Goal: Task Accomplishment & Management: Complete application form

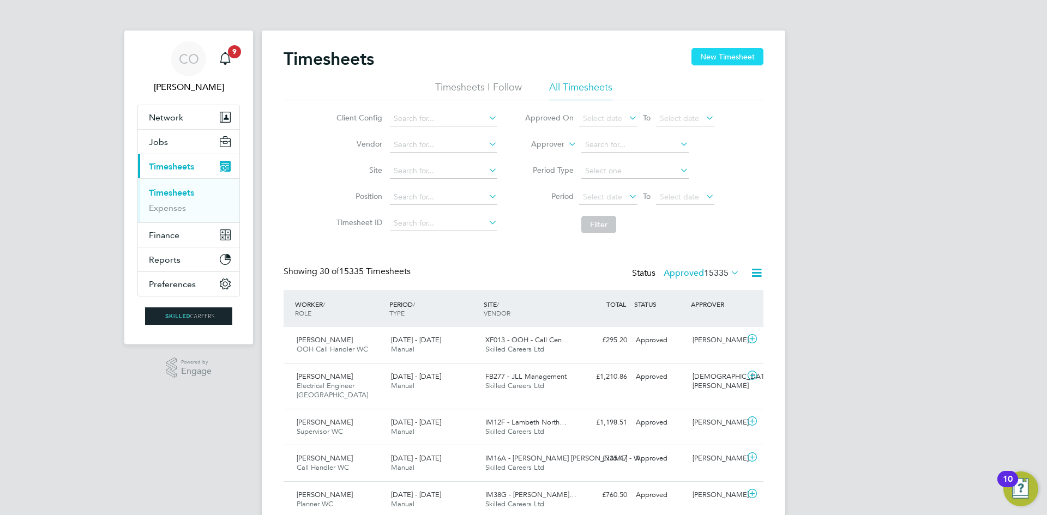
click at [710, 56] on button "New Timesheet" at bounding box center [727, 56] width 72 height 17
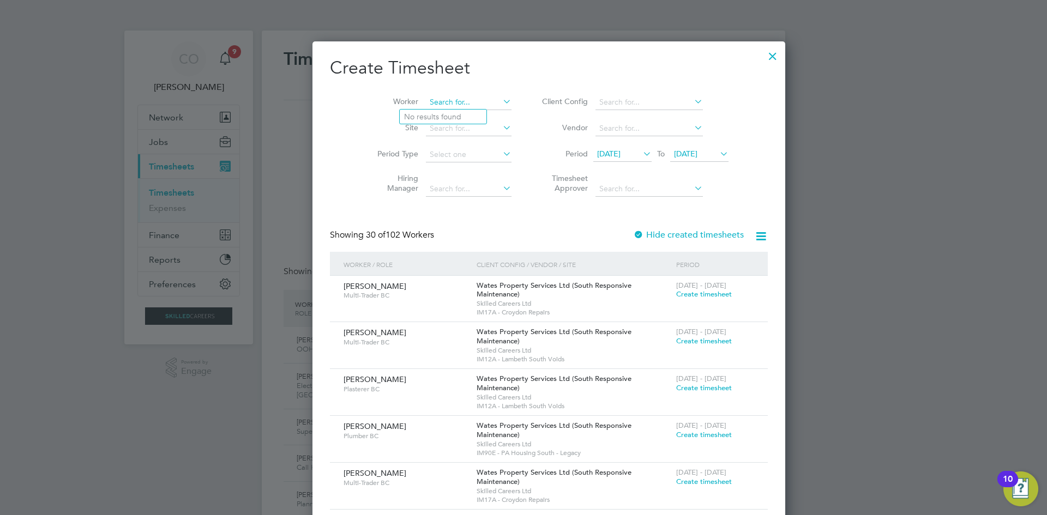
click at [426, 101] on input at bounding box center [469, 102] width 86 height 15
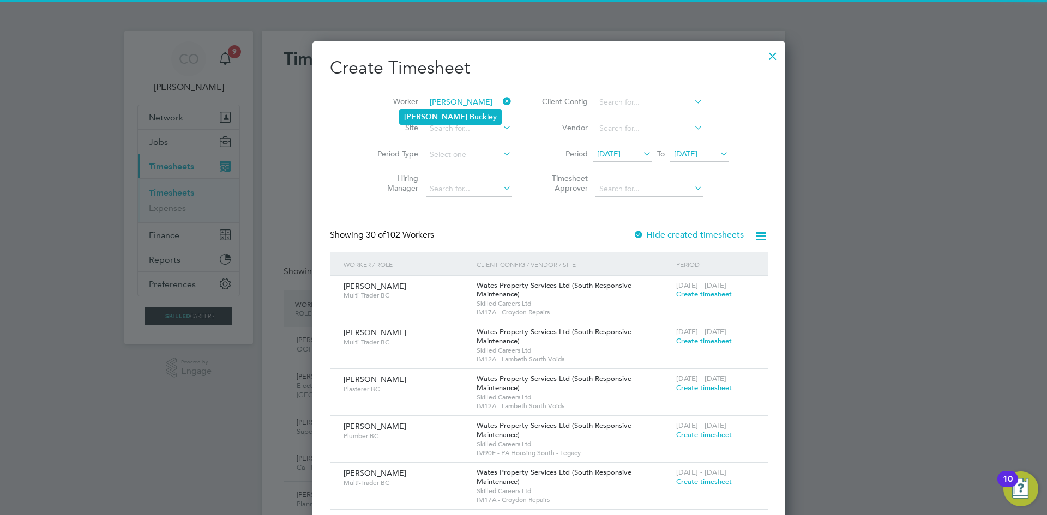
click at [469, 112] on b "Buck" at bounding box center [477, 116] width 17 height 9
type input "[PERSON_NAME]"
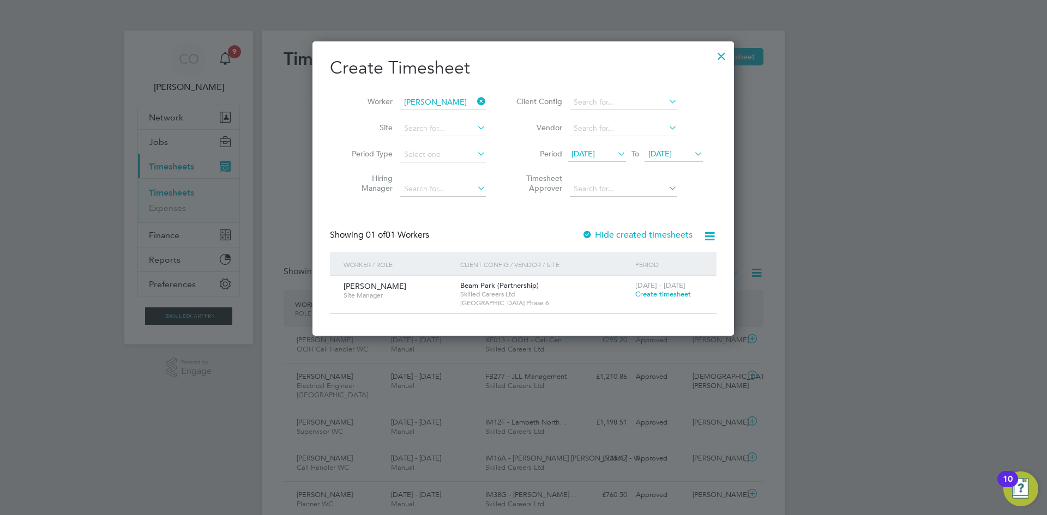
click at [666, 290] on span "Create timesheet" at bounding box center [663, 293] width 56 height 9
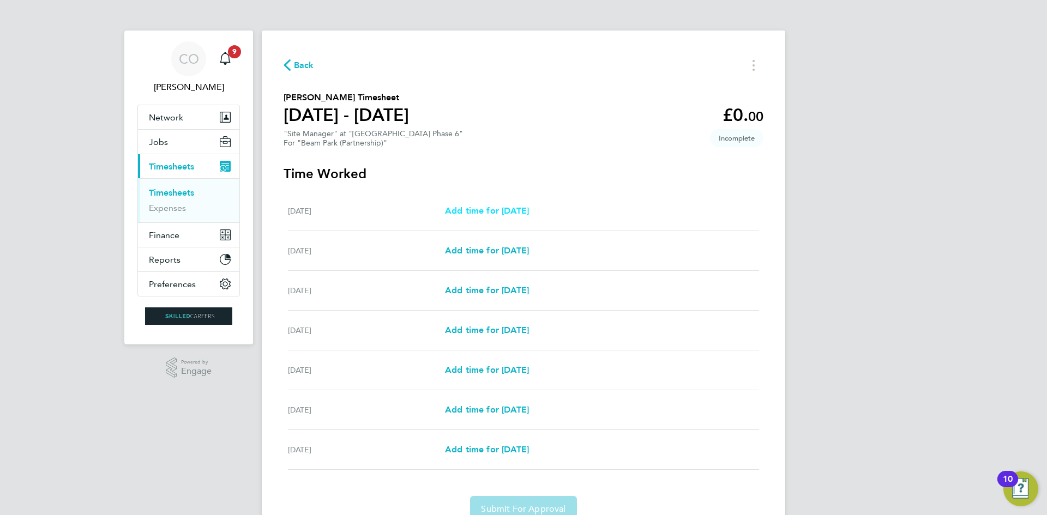
click at [521, 206] on span "Add time for [DATE]" at bounding box center [487, 211] width 84 height 10
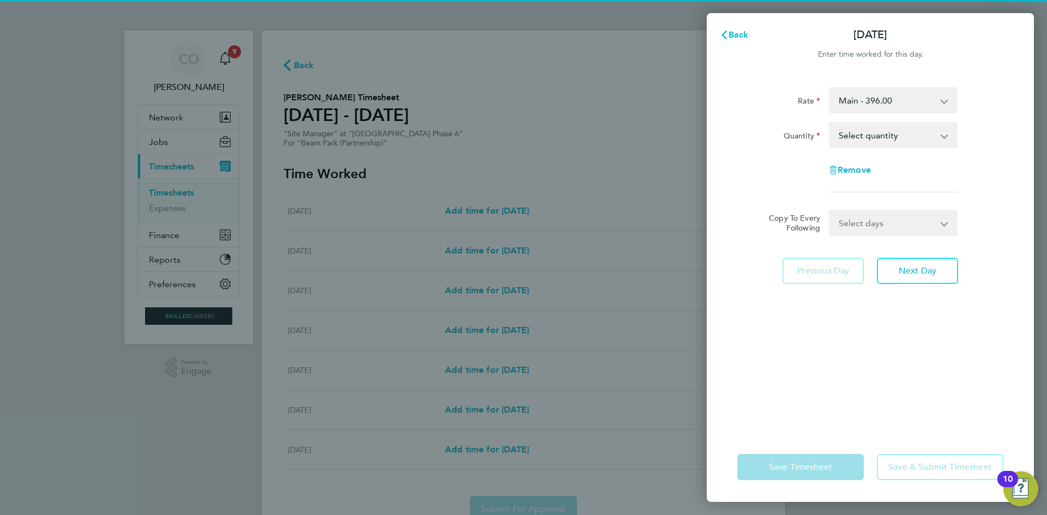
click at [850, 142] on select "Select quantity 0.5 1" at bounding box center [886, 135] width 113 height 24
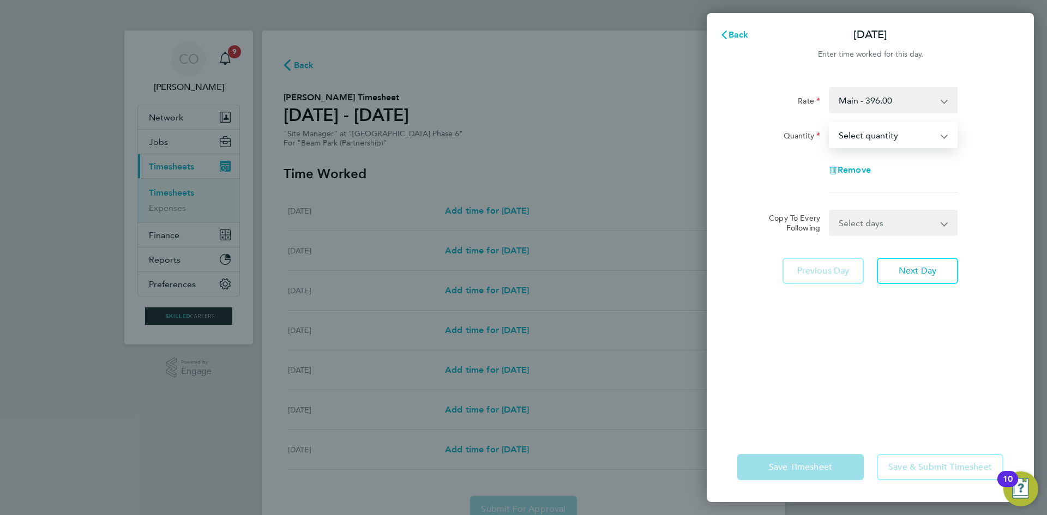
select select "1"
click at [830, 123] on select "Select quantity 0.5 1" at bounding box center [886, 135] width 113 height 24
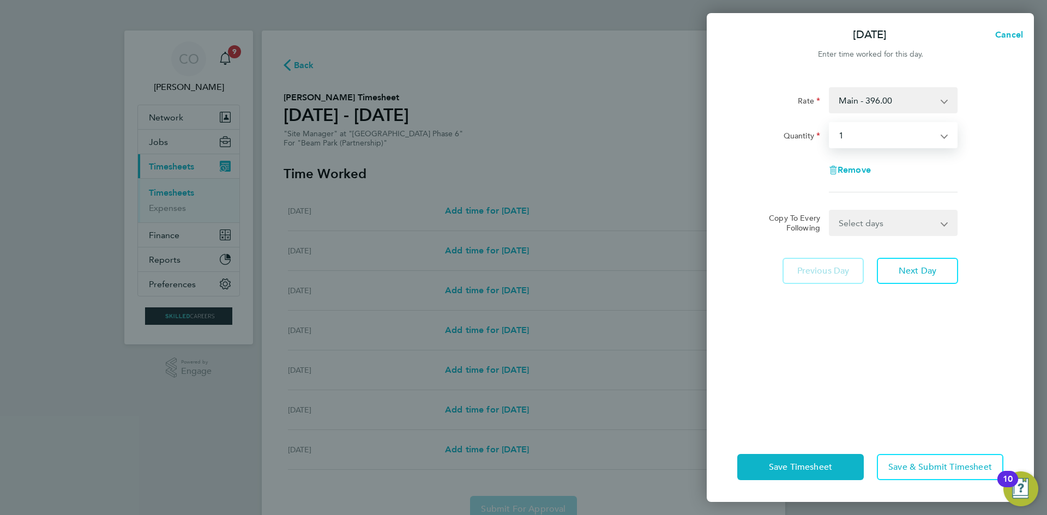
click at [860, 222] on select "Select days Day Weekday (Mon-Fri) Weekend (Sat-Sun) [DATE] [DATE] [DATE] [DATE]…" at bounding box center [887, 223] width 114 height 24
select select "WEEKDAY"
click at [830, 211] on select "Select days Day Weekday (Mon-Fri) Weekend (Sat-Sun) [DATE] [DATE] [DATE] [DATE]…" at bounding box center [887, 223] width 114 height 24
select select "[DATE]"
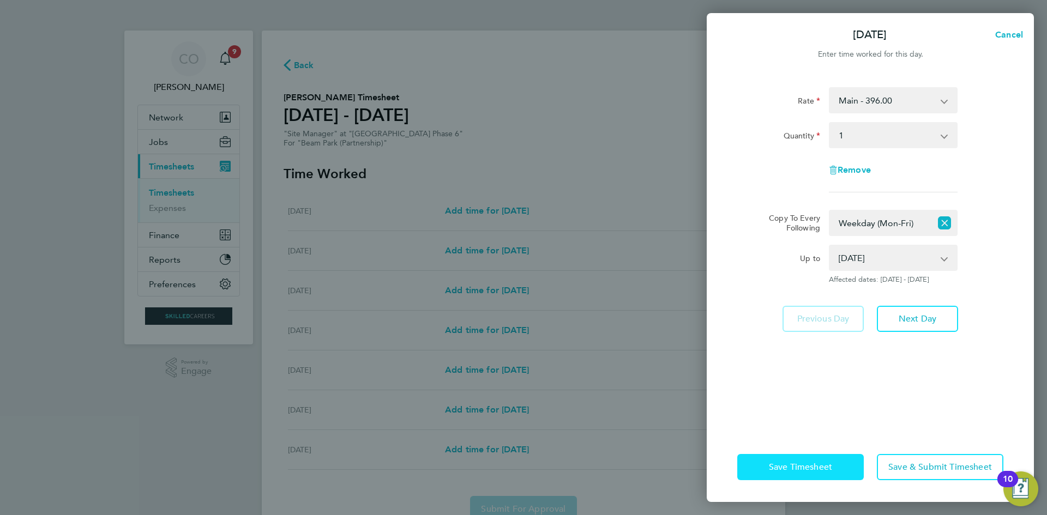
click at [826, 469] on span "Save Timesheet" at bounding box center [800, 467] width 63 height 11
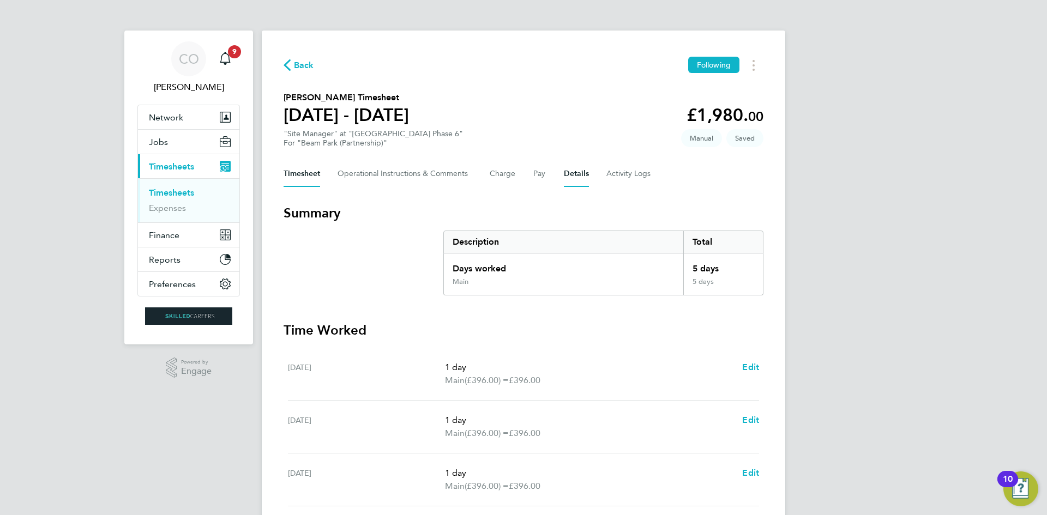
click at [588, 173] on button "Details" at bounding box center [576, 174] width 25 height 26
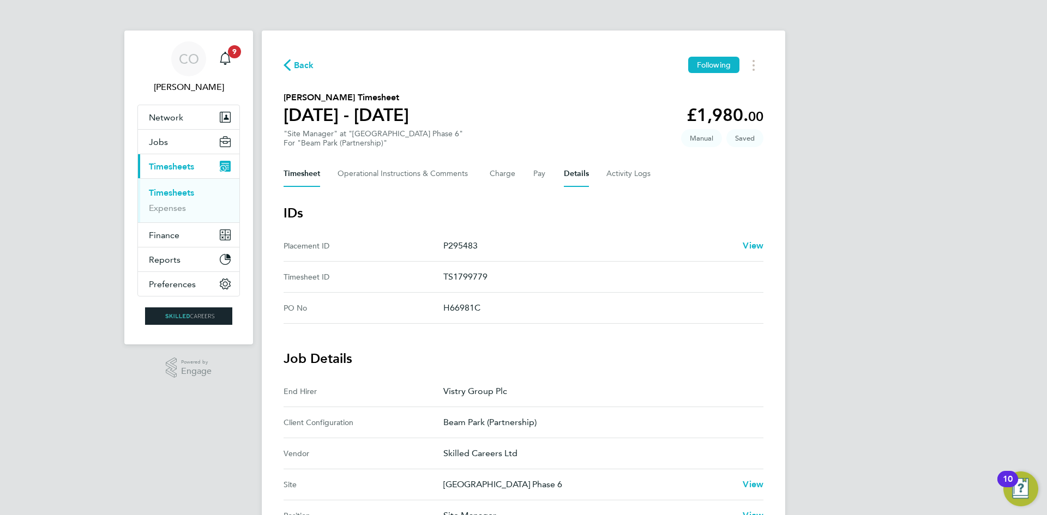
click at [291, 172] on button "Timesheet" at bounding box center [301, 174] width 37 height 26
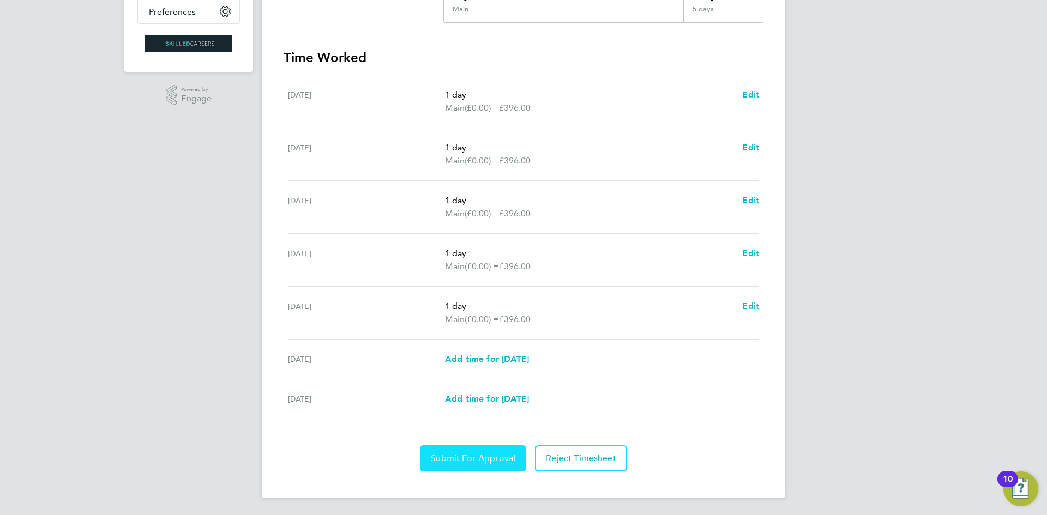
click at [471, 457] on span "Submit For Approval" at bounding box center [473, 458] width 84 height 11
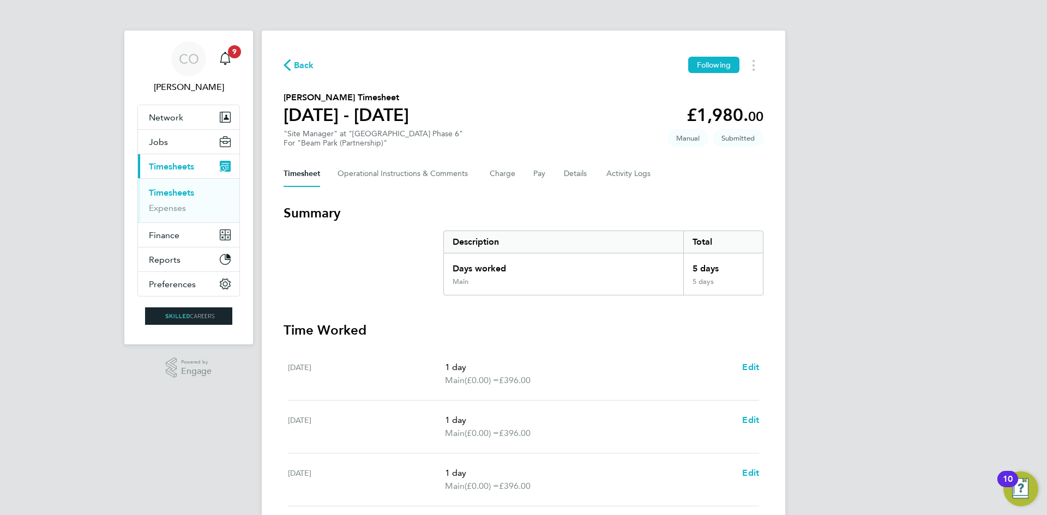
click at [177, 192] on link "Timesheets" at bounding box center [171, 193] width 45 height 10
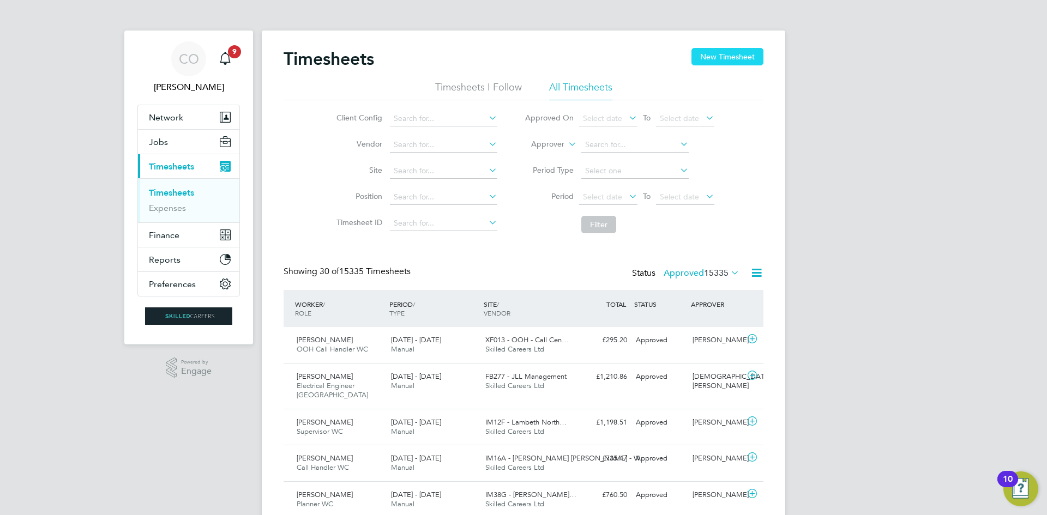
click at [710, 54] on button "New Timesheet" at bounding box center [727, 56] width 72 height 17
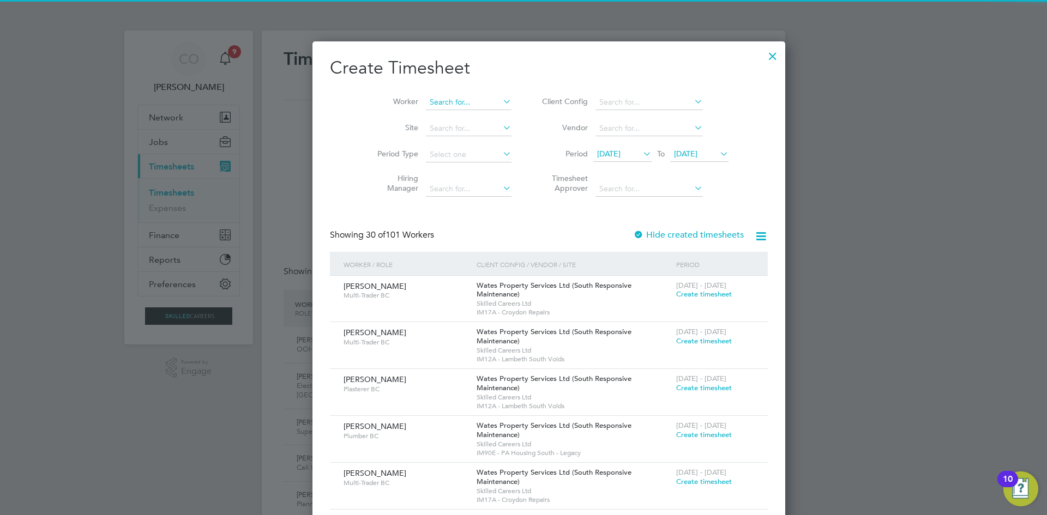
click at [426, 102] on input at bounding box center [469, 102] width 86 height 15
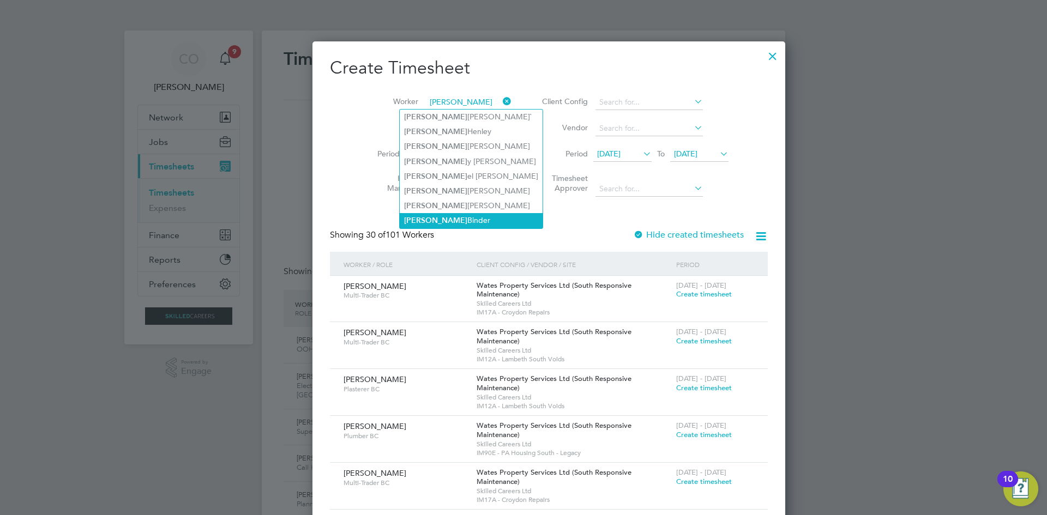
click at [438, 213] on li "[PERSON_NAME]" at bounding box center [471, 220] width 143 height 15
type input "[PERSON_NAME]"
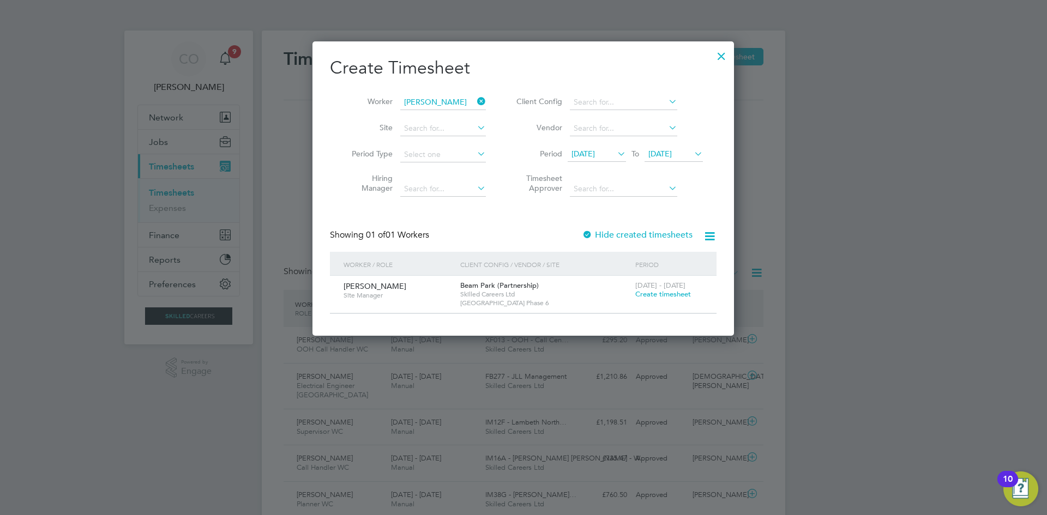
click at [664, 292] on span "Create timesheet" at bounding box center [663, 293] width 56 height 9
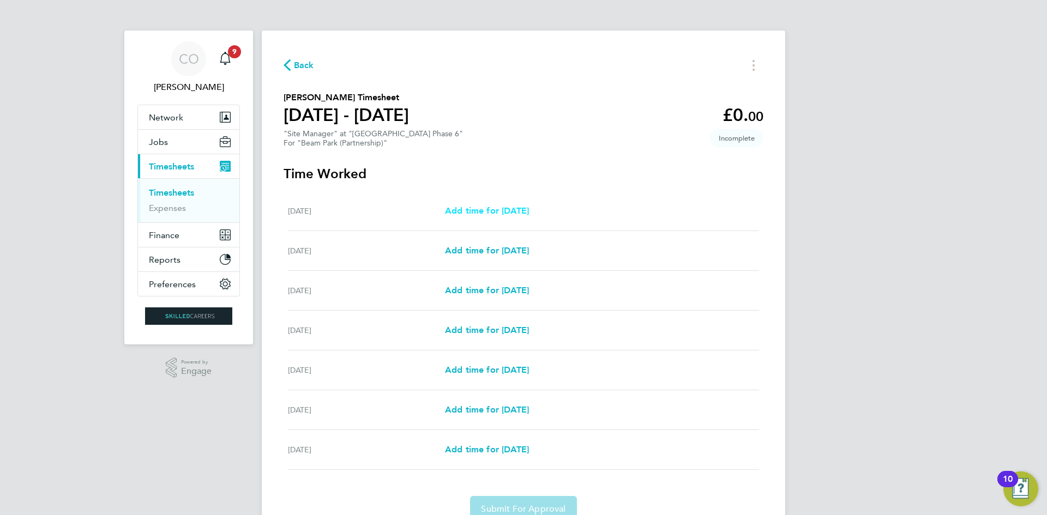
click at [504, 208] on span "Add time for [DATE]" at bounding box center [487, 211] width 84 height 10
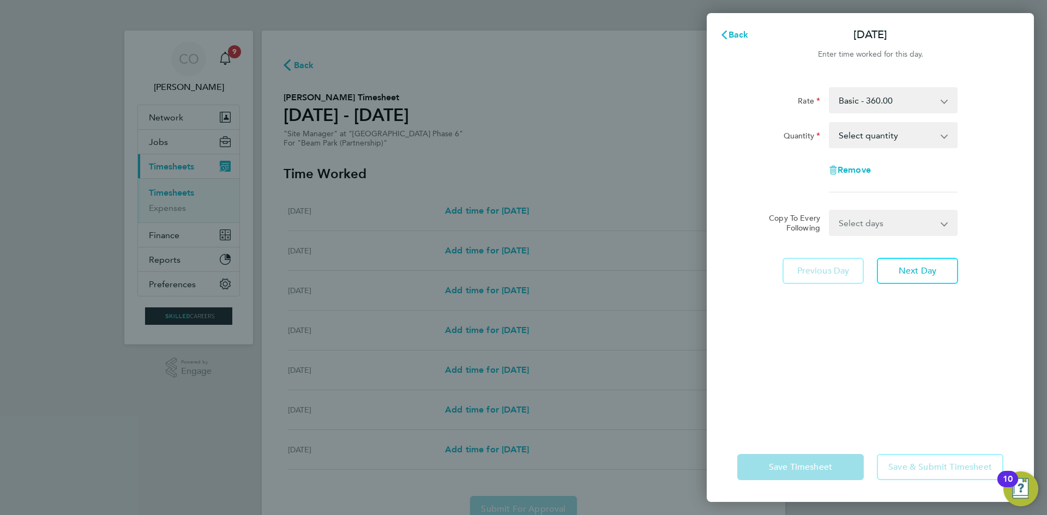
click at [858, 140] on select "Select quantity 0.5 1" at bounding box center [886, 135] width 113 height 24
select select "1"
click at [830, 123] on select "Select quantity 0.5 1" at bounding box center [886, 135] width 113 height 24
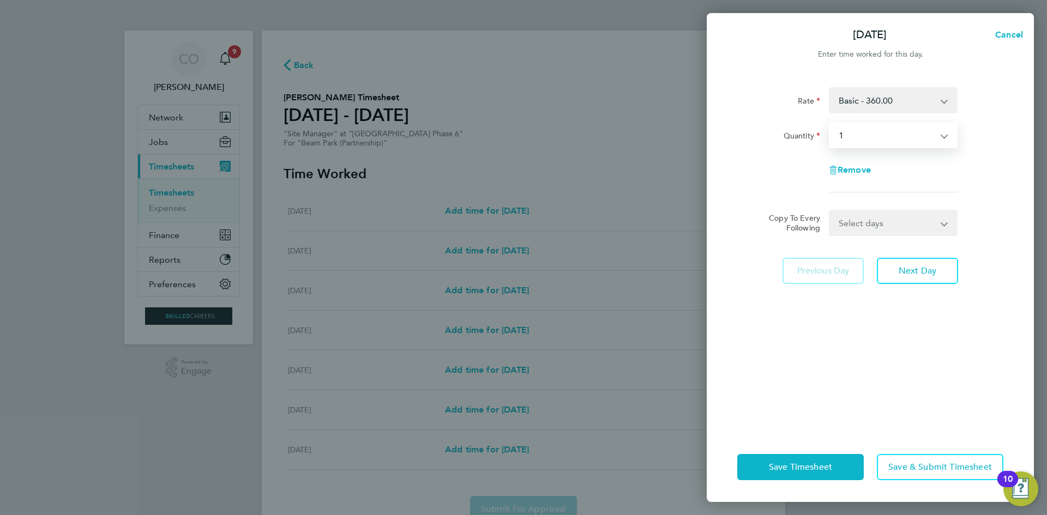
click at [859, 235] on div "Rate Basic - 360.00 Quantity Select quantity 0.5 1 Remove Copy To Every Followi…" at bounding box center [869, 253] width 327 height 358
click at [857, 228] on select "Select days Day Weekday (Mon-Fri) Weekend (Sat-Sun) [DATE] [DATE] [DATE] [DATE]…" at bounding box center [887, 223] width 114 height 24
select select "WEEKDAY"
click at [830, 211] on select "Select days Day Weekday (Mon-Fri) Weekend (Sat-Sun) [DATE] [DATE] [DATE] [DATE]…" at bounding box center [887, 223] width 114 height 24
select select "[DATE]"
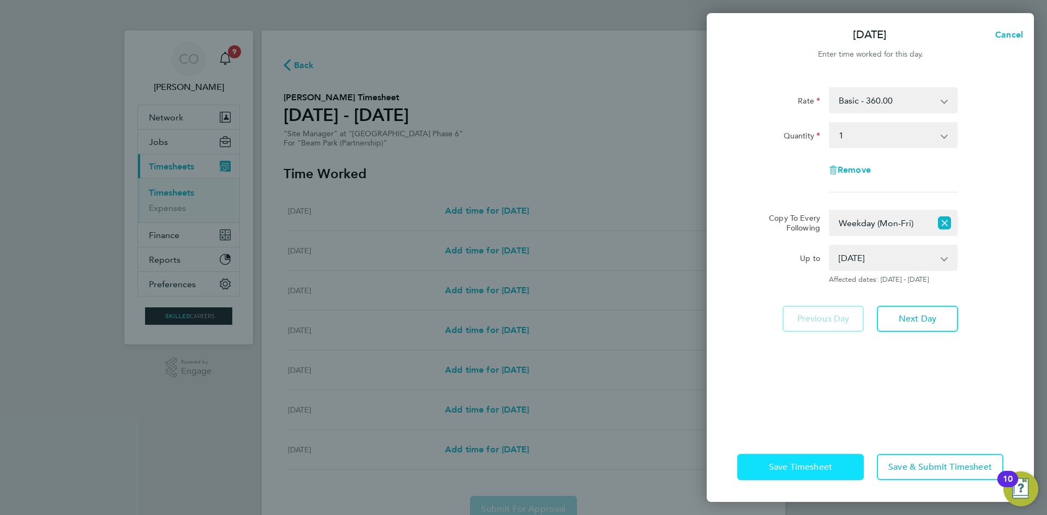
click at [816, 469] on span "Save Timesheet" at bounding box center [800, 467] width 63 height 11
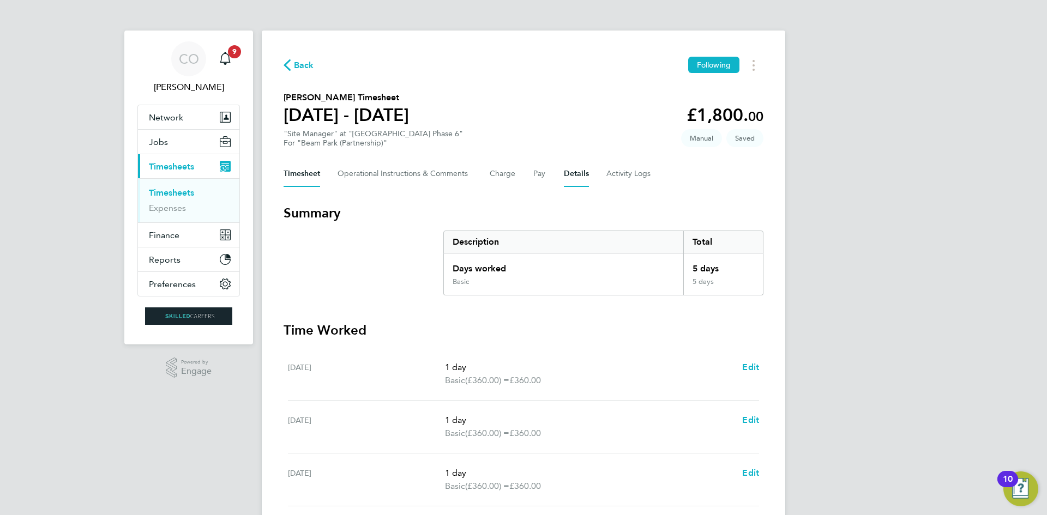
click at [579, 178] on button "Details" at bounding box center [576, 174] width 25 height 26
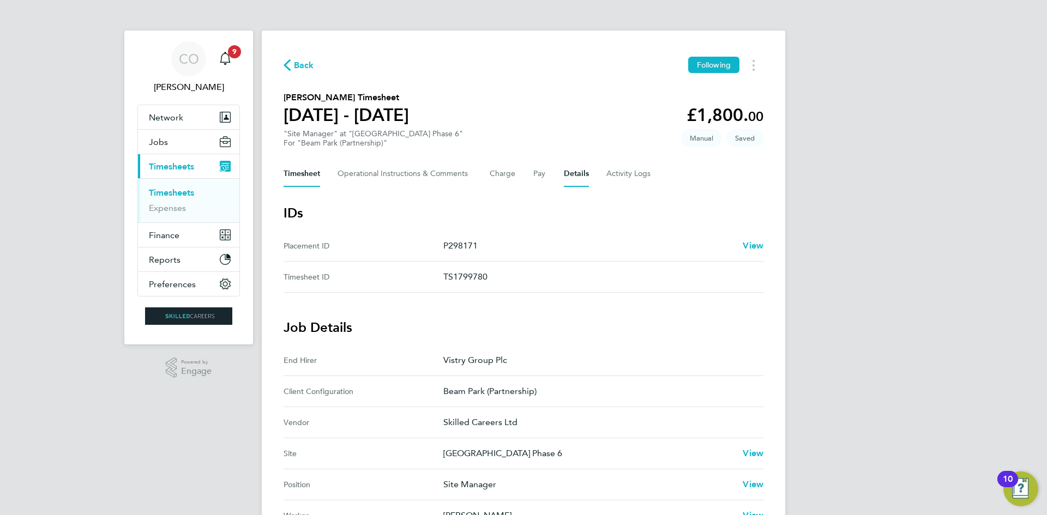
click at [303, 168] on button "Timesheet" at bounding box center [301, 174] width 37 height 26
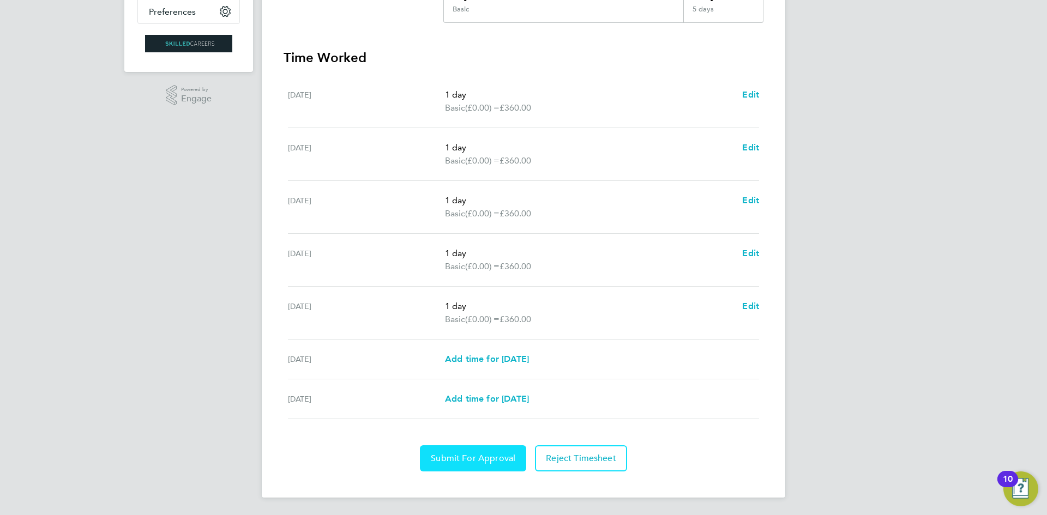
click at [500, 455] on span "Submit For Approval" at bounding box center [473, 458] width 84 height 11
